Goal: Task Accomplishment & Management: Use online tool/utility

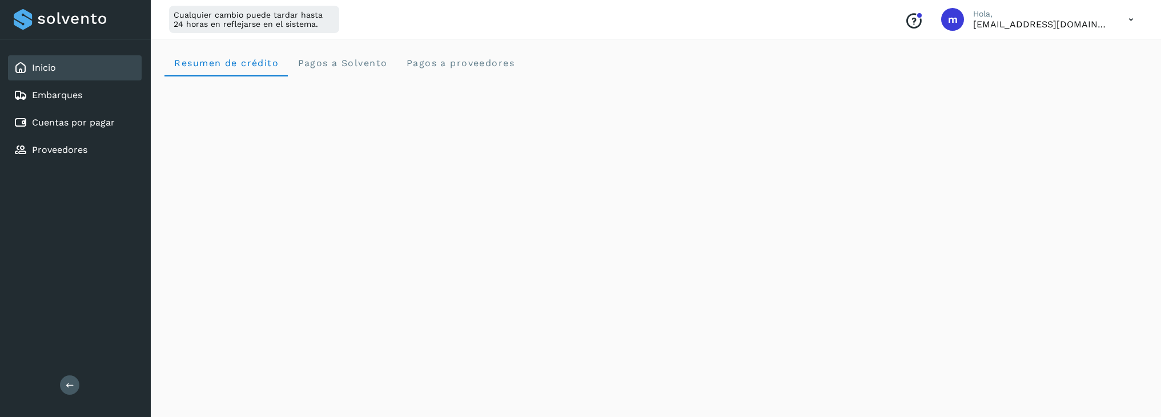
scroll to position [315, 0]
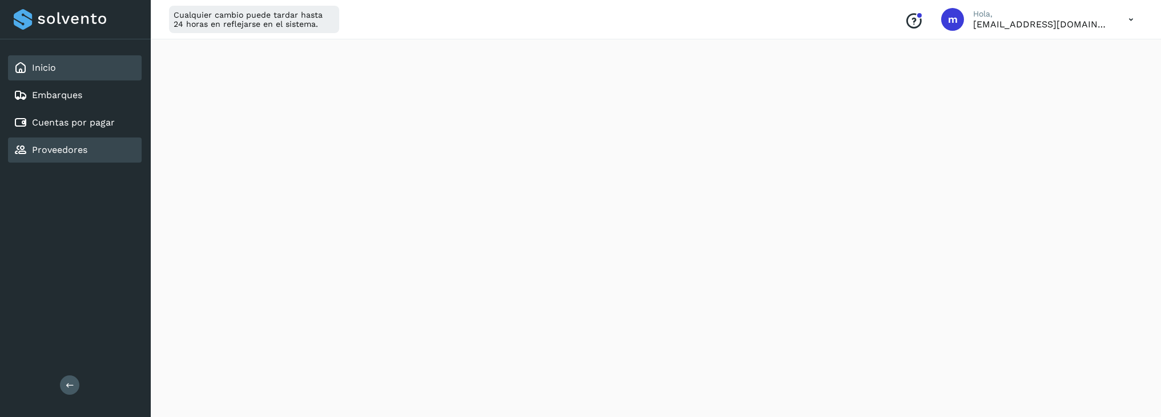
click at [44, 148] on link "Proveedores" at bounding box center [59, 149] width 55 height 11
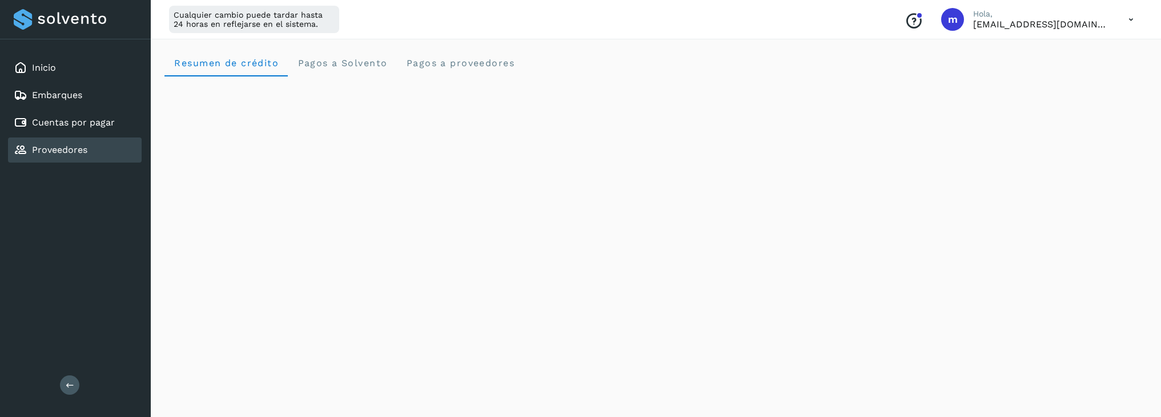
click at [74, 153] on link "Proveedores" at bounding box center [59, 149] width 55 height 11
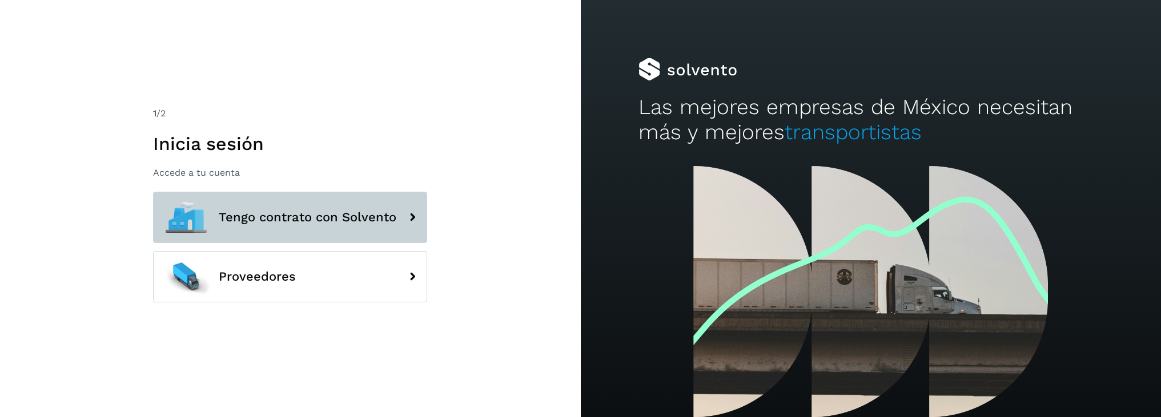
click at [335, 208] on button "Tengo contrato con Solvento" at bounding box center [290, 217] width 274 height 51
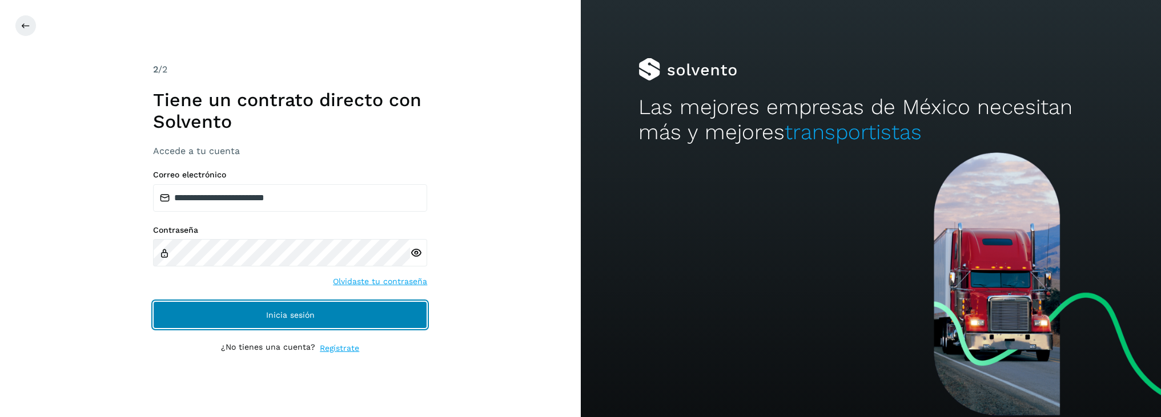
click at [260, 321] on button "Inicia sesión" at bounding box center [290, 314] width 274 height 27
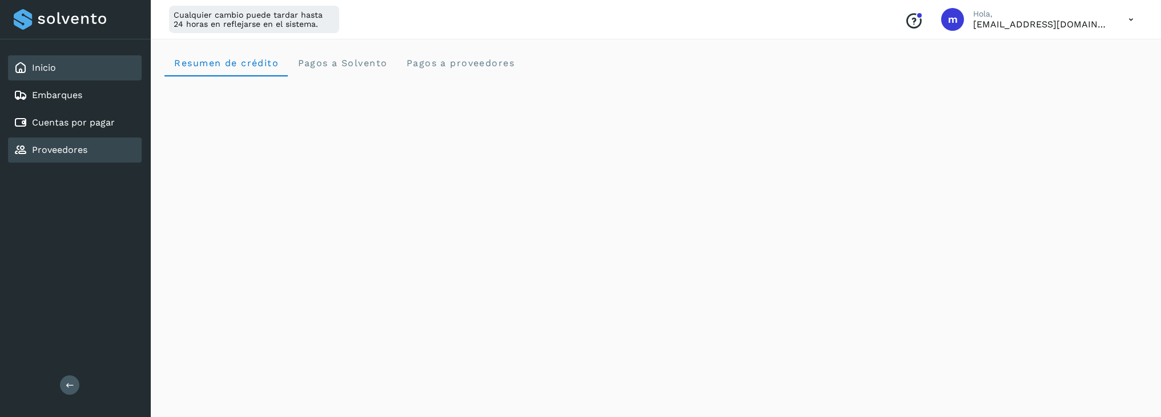
click at [66, 150] on link "Proveedores" at bounding box center [59, 149] width 55 height 11
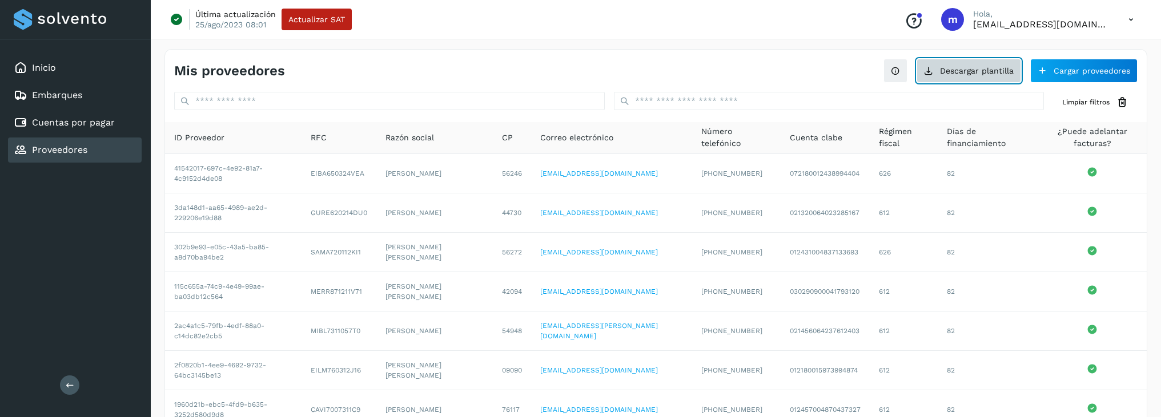
click at [961, 70] on button "Descargar plantilla" at bounding box center [968, 71] width 104 height 24
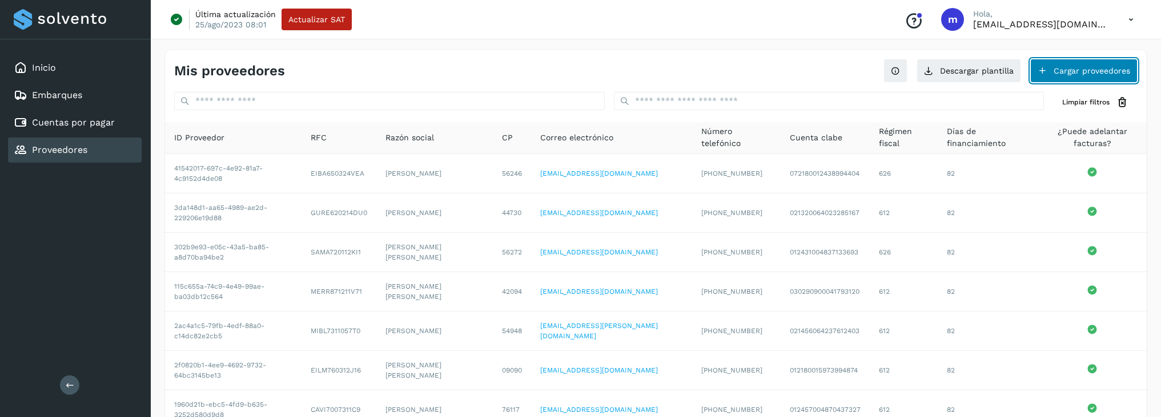
click at [1067, 70] on button "Cargar proveedores" at bounding box center [1083, 71] width 107 height 24
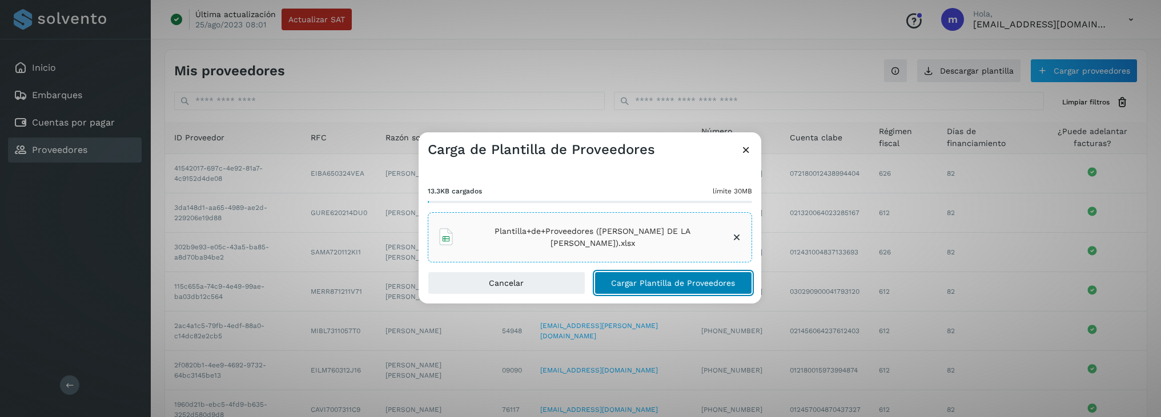
click at [667, 285] on span "Cargar Plantilla de Proveedores" at bounding box center [673, 283] width 124 height 8
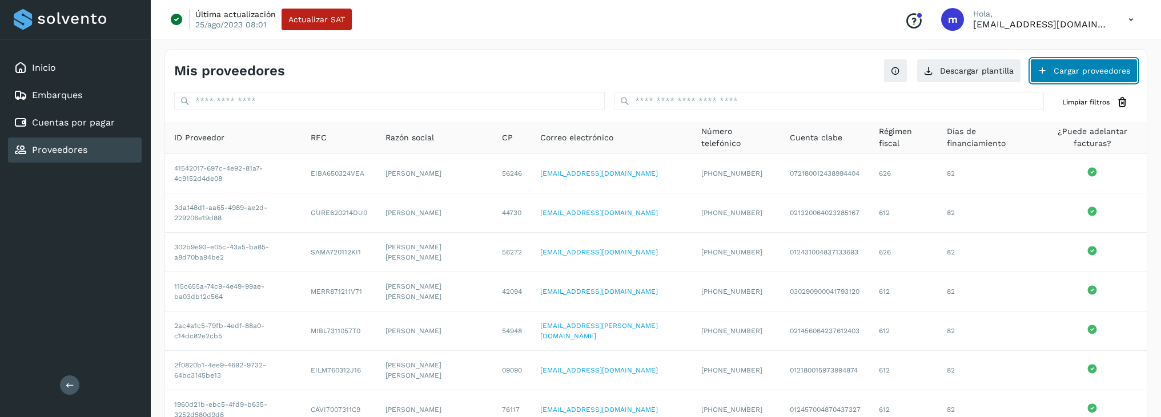
click at [1083, 70] on button "Cargar proveedores" at bounding box center [1083, 71] width 107 height 24
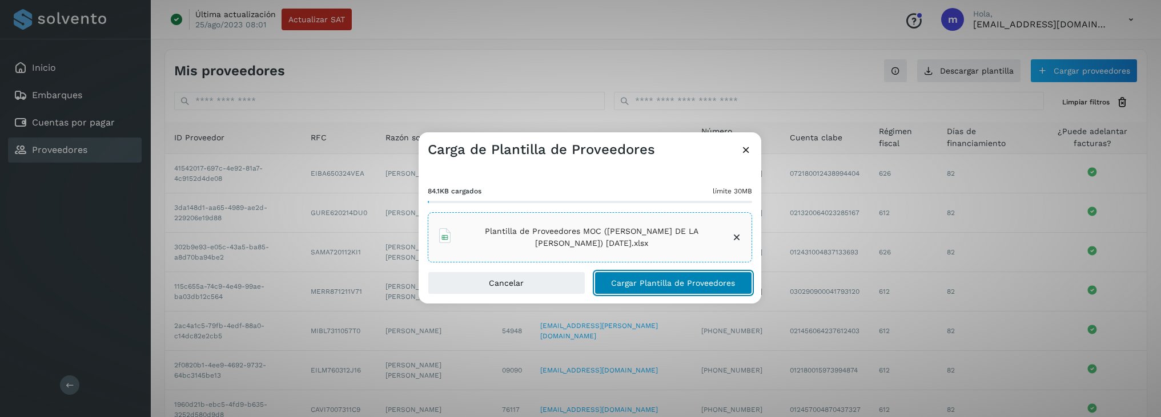
click at [674, 284] on span "Cargar Plantilla de Proveedores" at bounding box center [673, 283] width 124 height 8
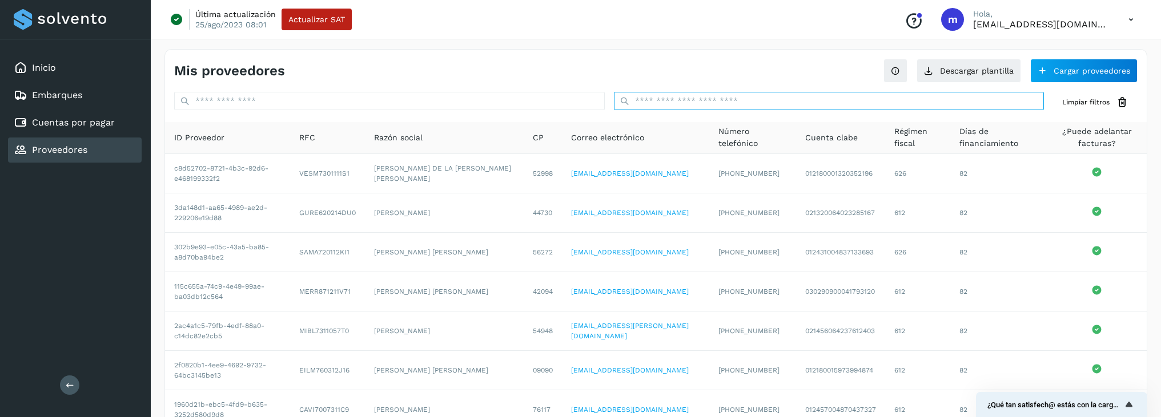
click at [740, 103] on input "text" at bounding box center [829, 101] width 431 height 18
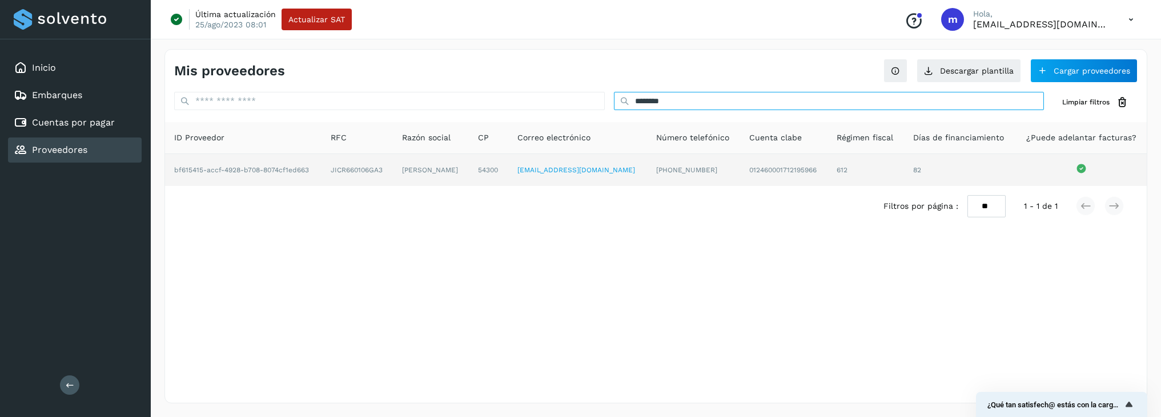
type input "********"
click at [412, 178] on td "[PERSON_NAME]" at bounding box center [431, 170] width 76 height 32
click at [412, 174] on td "[PERSON_NAME]" at bounding box center [431, 170] width 76 height 32
click at [217, 173] on td "bf615415-accf-4928-b708-8074cf1ed663" at bounding box center [243, 170] width 156 height 32
